Goal: Navigation & Orientation: Find specific page/section

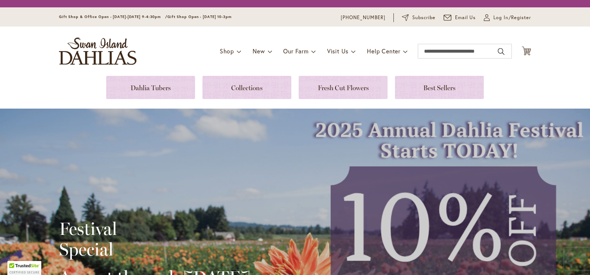
drag, startPoint x: 589, startPoint y: 6, endPoint x: 589, endPoint y: 13, distance: 7.0
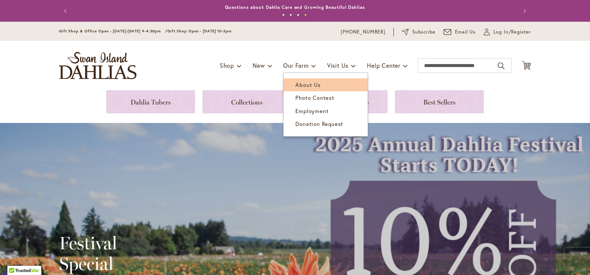
click at [295, 86] on span "About Us" at bounding box center [307, 84] width 25 height 7
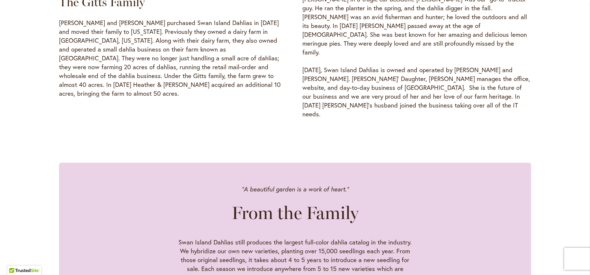
scroll to position [518, 0]
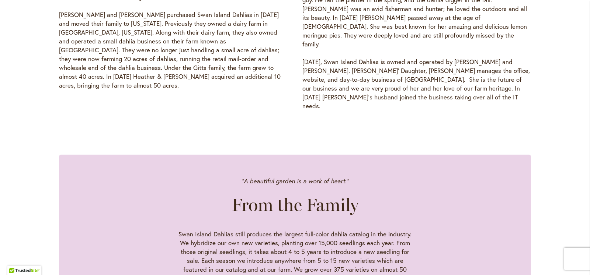
click at [569, 140] on div ""A beautiful garden is a work of heart." From the Family Swan Island Dahlias st…" at bounding box center [295, 254] width 590 height 229
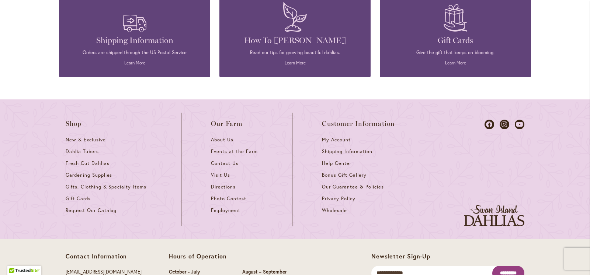
scroll to position [904, 0]
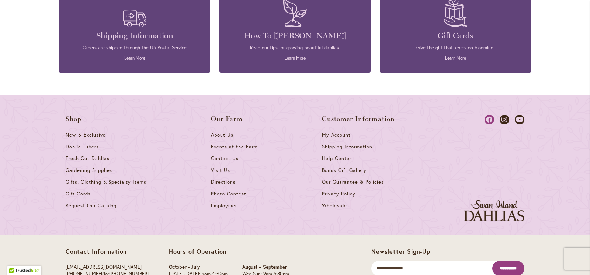
click at [487, 115] on icon at bounding box center [489, 120] width 10 height 10
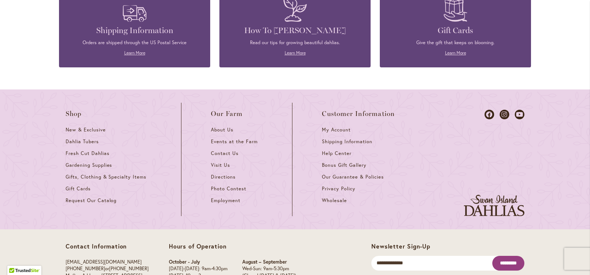
scroll to position [910, 0]
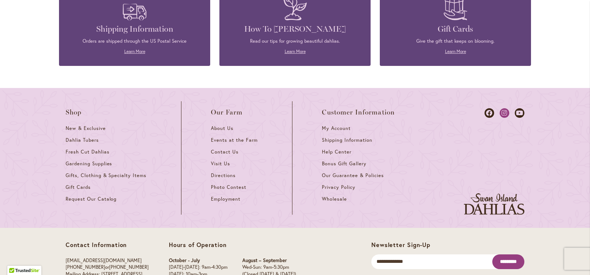
click at [502, 108] on icon at bounding box center [505, 113] width 10 height 10
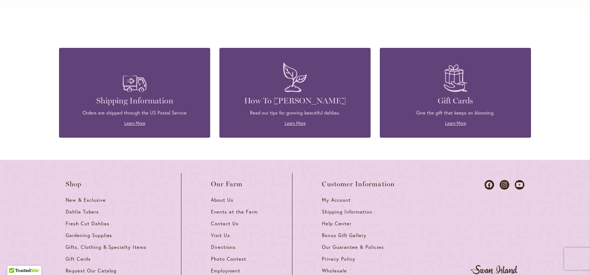
scroll to position [3270, 0]
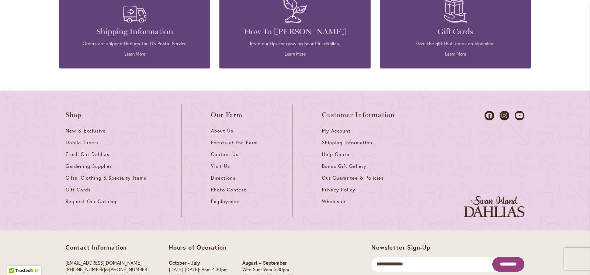
click at [215, 128] on span "About Us" at bounding box center [222, 131] width 22 height 6
